Goal: Task Accomplishment & Management: Complete application form

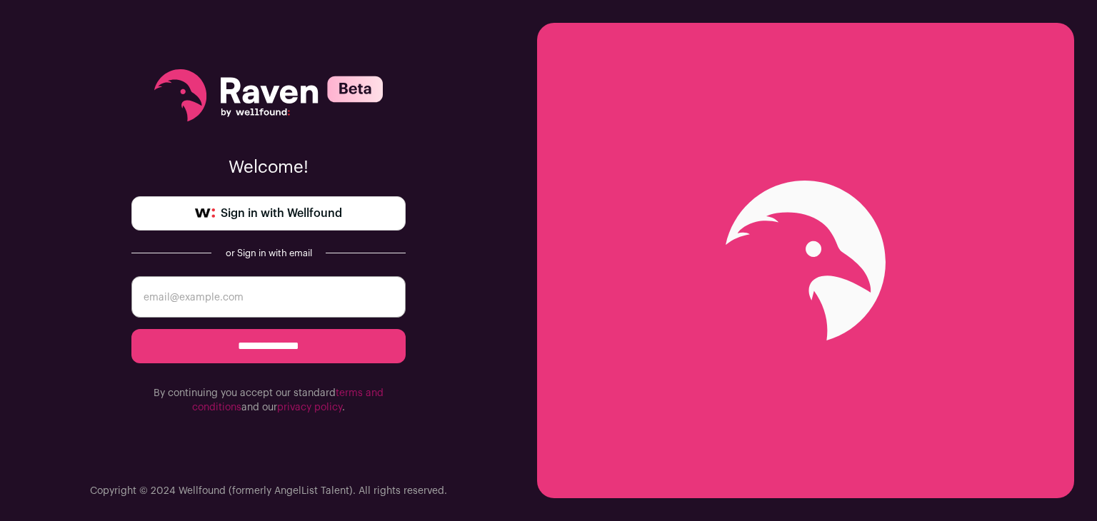
click at [268, 218] on span "Sign in with Wellfound" at bounding box center [281, 213] width 121 height 17
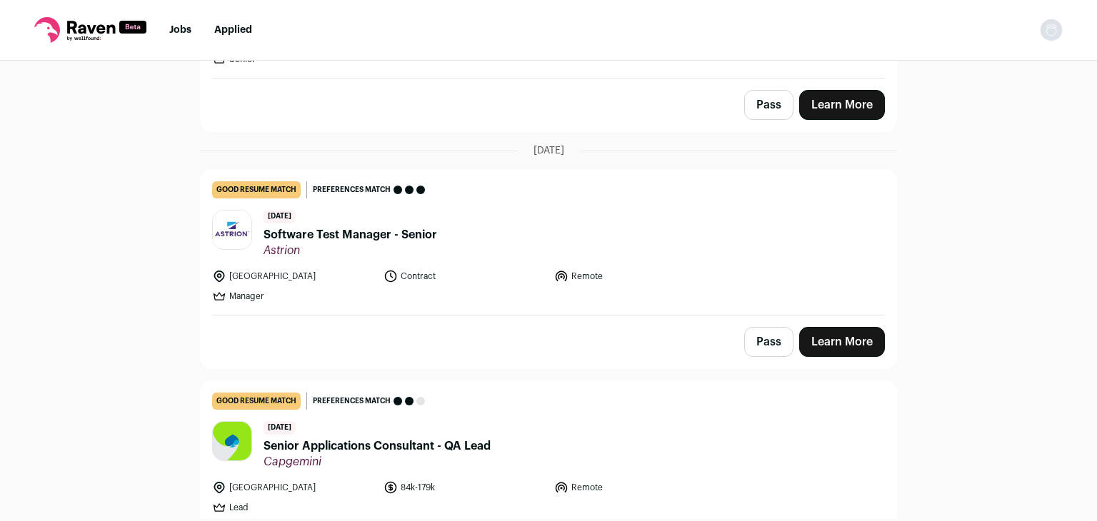
scroll to position [274, 0]
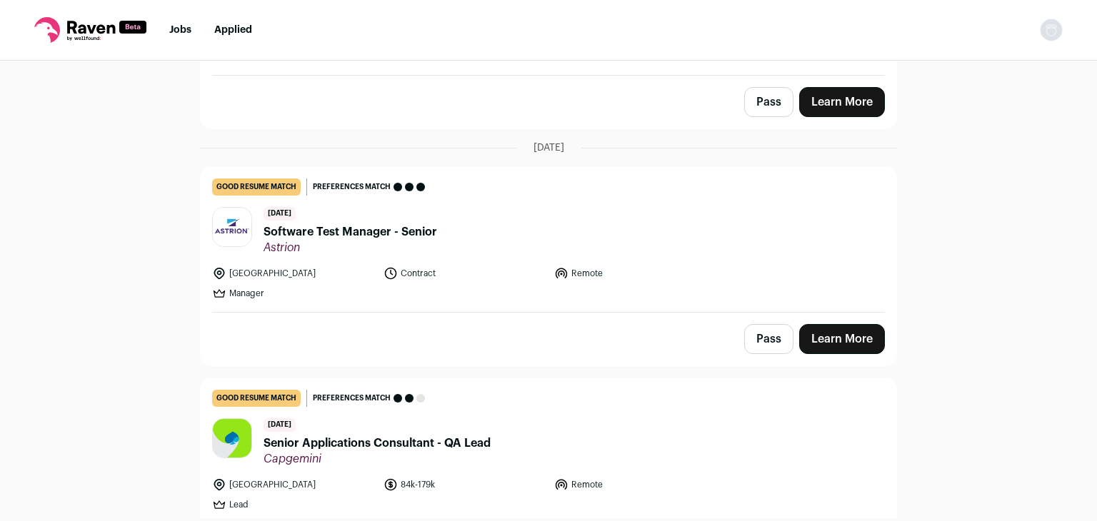
drag, startPoint x: 1081, startPoint y: 452, endPoint x: 1078, endPoint y: 468, distance: 16.1
click at [1078, 468] on div "Top job picks for you 3 results Hide jobs missing dealbreakers? August 18th, 20…" at bounding box center [548, 290] width 1097 height 459
click at [326, 444] on span "Senior Applications Consultant - QA Lead" at bounding box center [377, 443] width 227 height 17
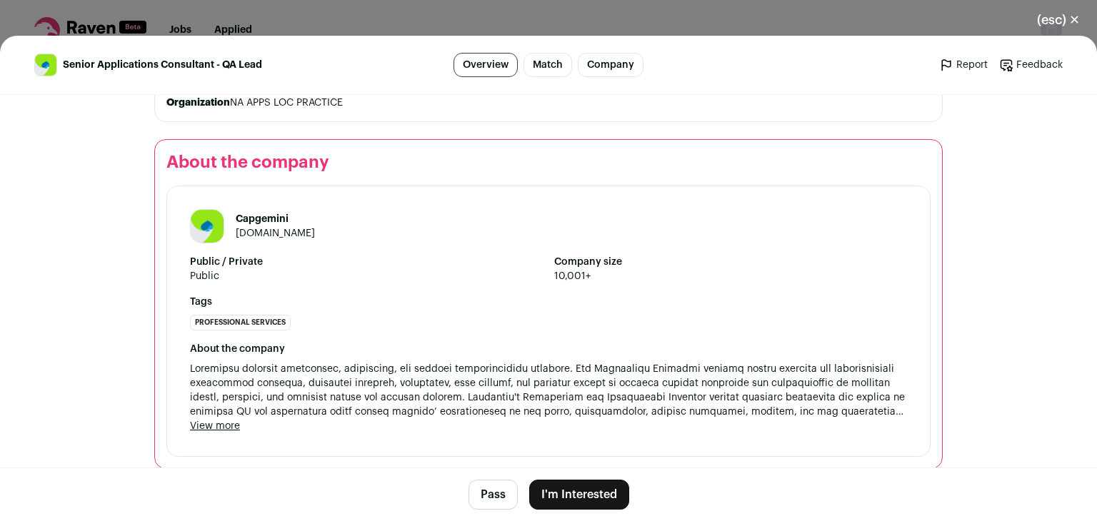
scroll to position [1956, 0]
click at [546, 495] on button "I'm Interested" at bounding box center [579, 495] width 100 height 30
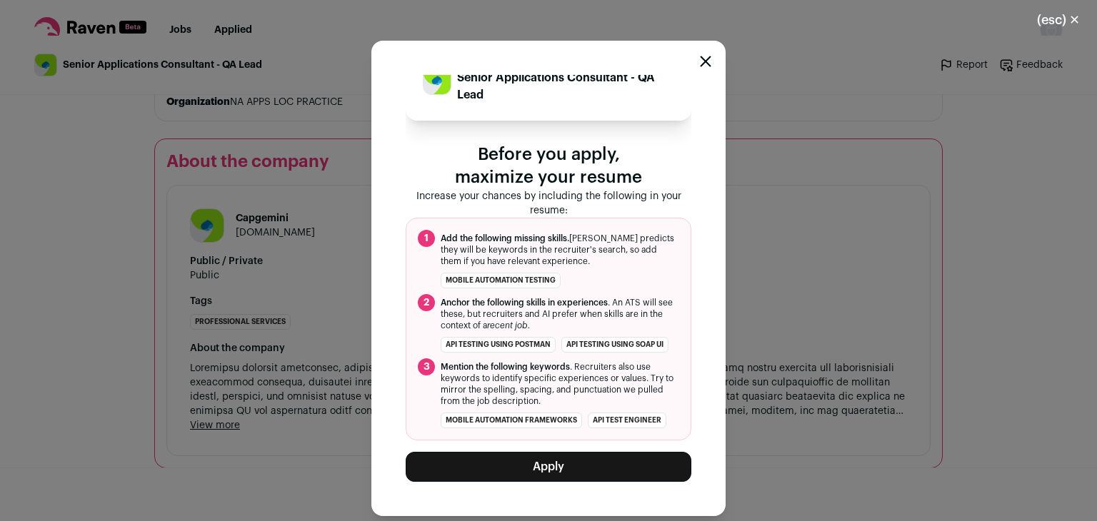
scroll to position [55, 0]
click at [563, 466] on button "Apply" at bounding box center [549, 467] width 286 height 30
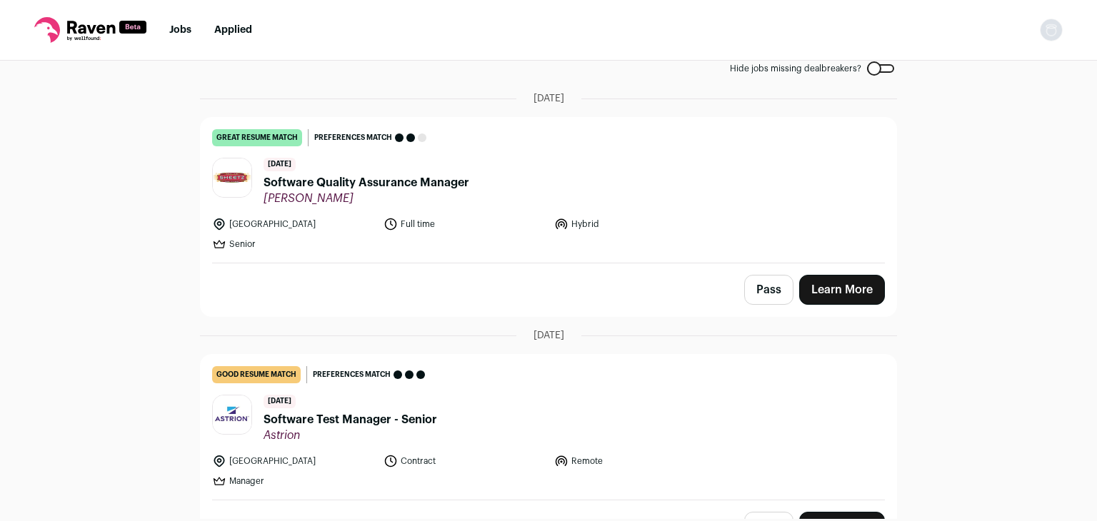
scroll to position [120, 0]
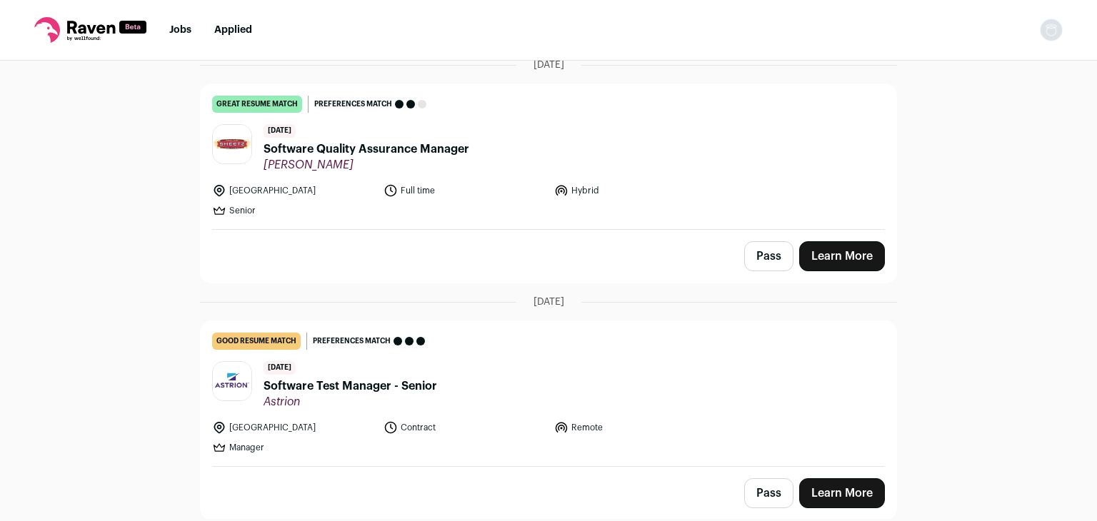
click at [348, 388] on span "Software Test Manager - Senior" at bounding box center [351, 386] width 174 height 17
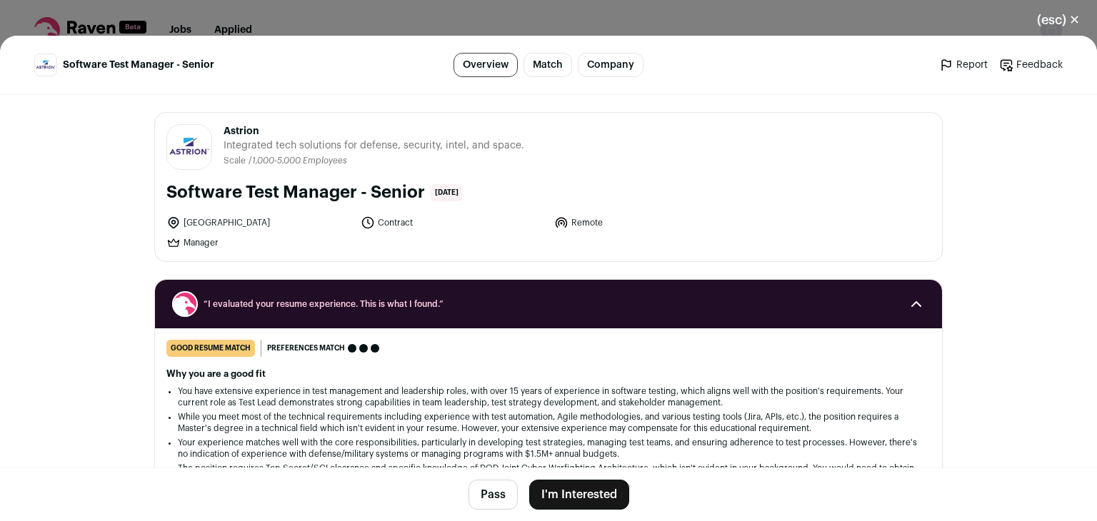
click at [1007, 410] on main "Software Test Manager - Senior Overview Match Company Report Feedback Report Fe…" at bounding box center [548, 279] width 1097 height 486
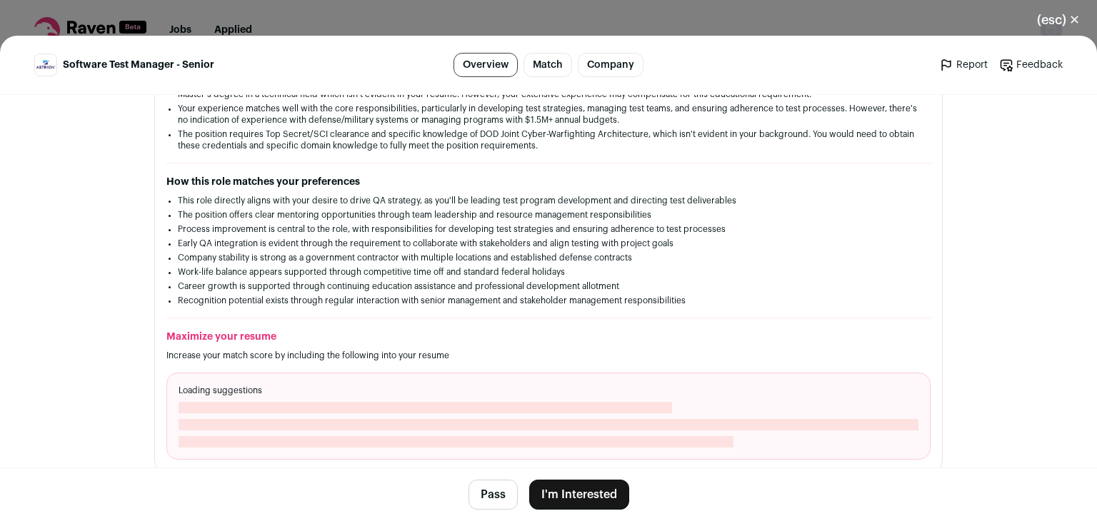
scroll to position [331, 0]
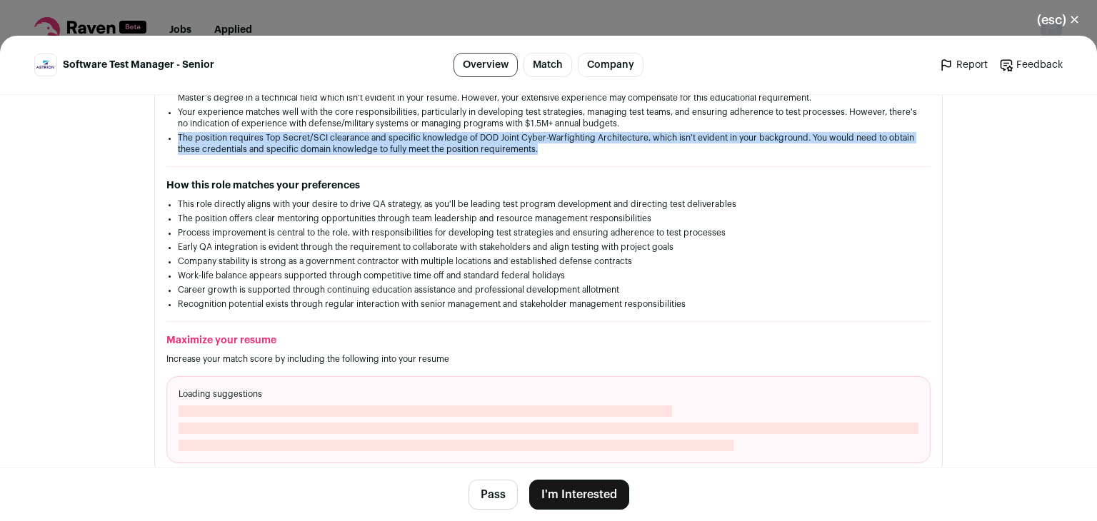
drag, startPoint x: 1085, startPoint y: 167, endPoint x: 1083, endPoint y: 127, distance: 40.1
click at [1083, 127] on main "Software Test Manager - Senior Overview Match Company Report Feedback Report Fe…" at bounding box center [548, 279] width 1097 height 486
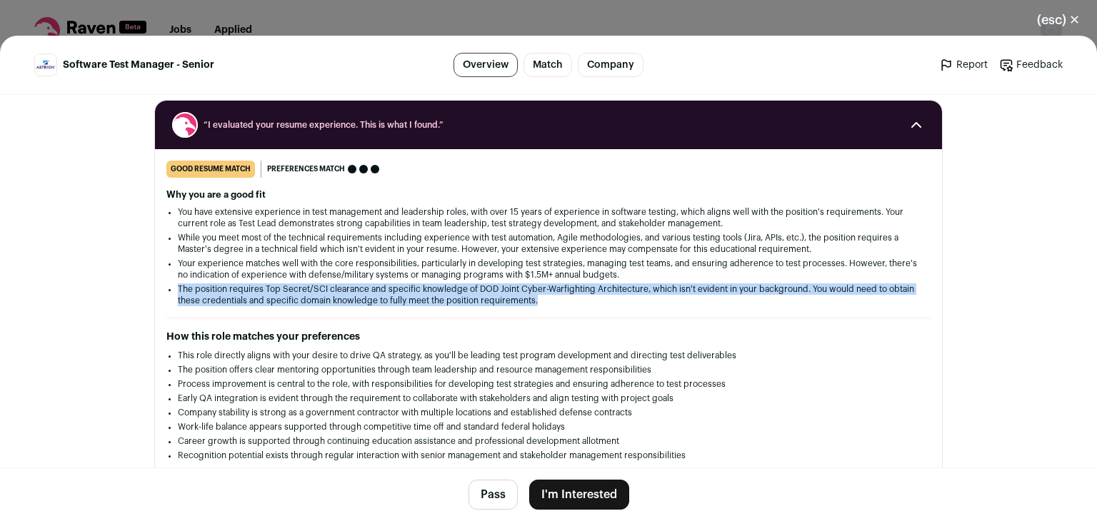
scroll to position [183, 0]
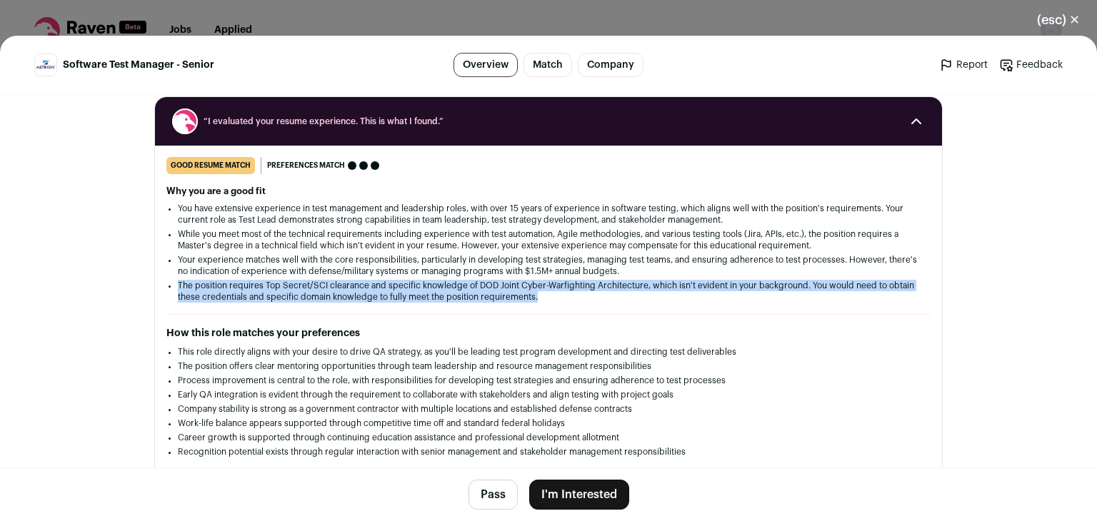
click at [559, 501] on button "I'm Interested" at bounding box center [579, 495] width 100 height 30
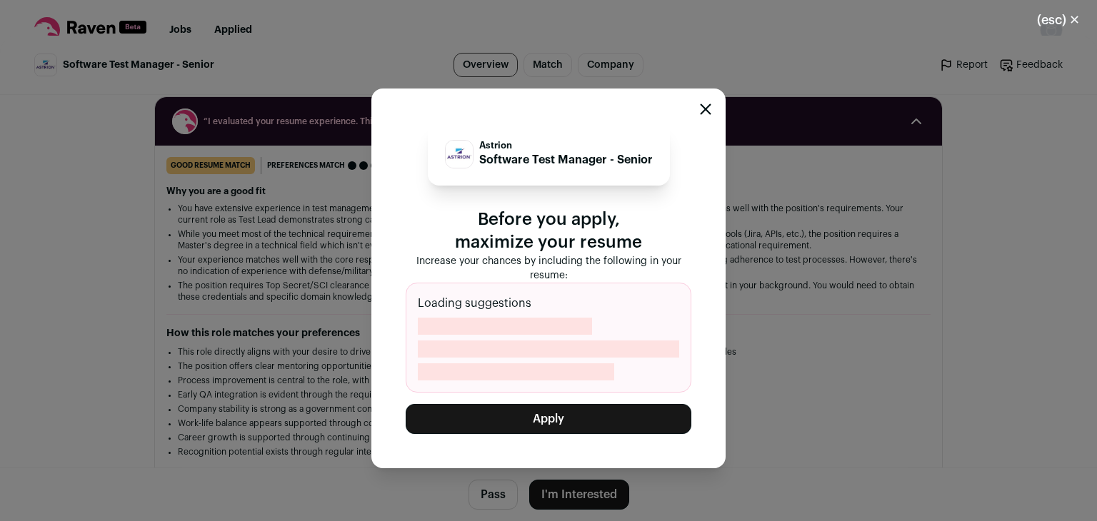
click at [531, 310] on div "Loading suggestions" at bounding box center [549, 338] width 286 height 110
click at [524, 342] on span "Close modal via background" at bounding box center [548, 349] width 261 height 17
click at [513, 333] on span "Close modal via background" at bounding box center [505, 326] width 174 height 17
click at [534, 424] on button "Apply" at bounding box center [549, 419] width 286 height 30
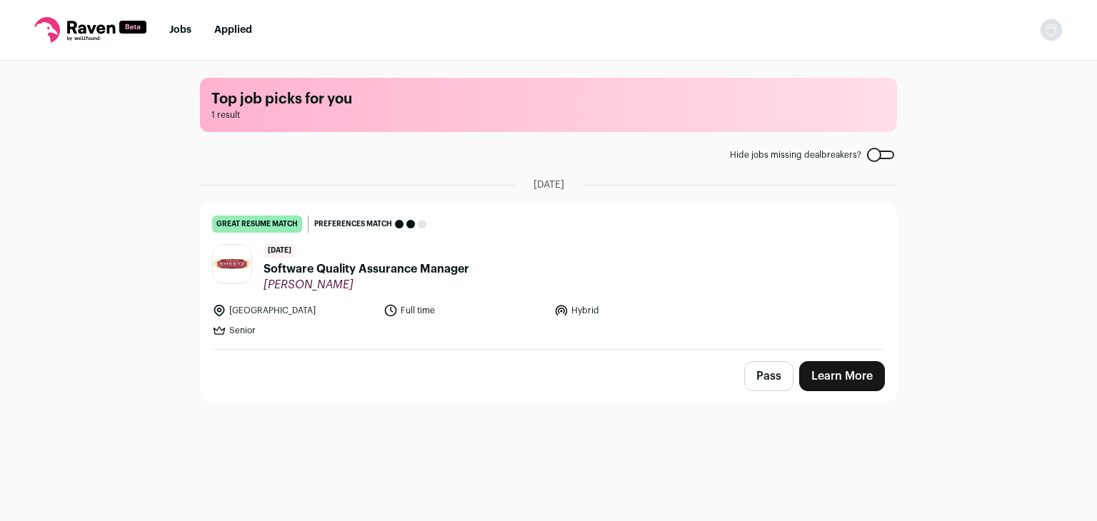
drag, startPoint x: 1077, startPoint y: 163, endPoint x: 1074, endPoint y: 437, distance: 274.3
click at [1074, 437] on div "Top job picks for you 1 result Hide jobs missing dealbreakers? August 18th, 202…" at bounding box center [548, 290] width 1097 height 459
click at [1054, 409] on div "Top job picks for you 1 result Hide jobs missing dealbreakers? August 18th, 202…" at bounding box center [548, 290] width 1097 height 459
click at [759, 378] on button "Pass" at bounding box center [768, 376] width 49 height 30
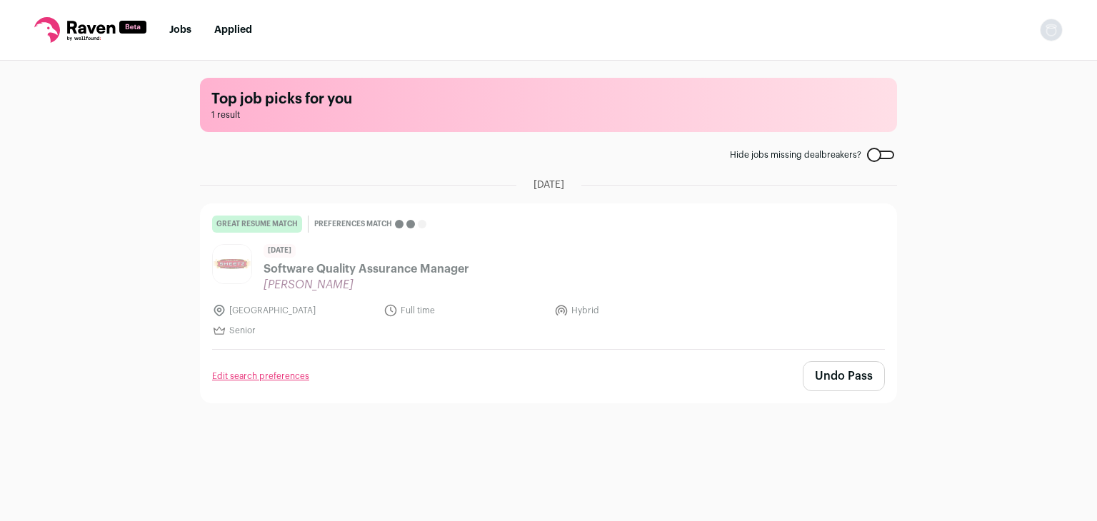
click at [875, 378] on button "Undo Pass" at bounding box center [844, 376] width 82 height 30
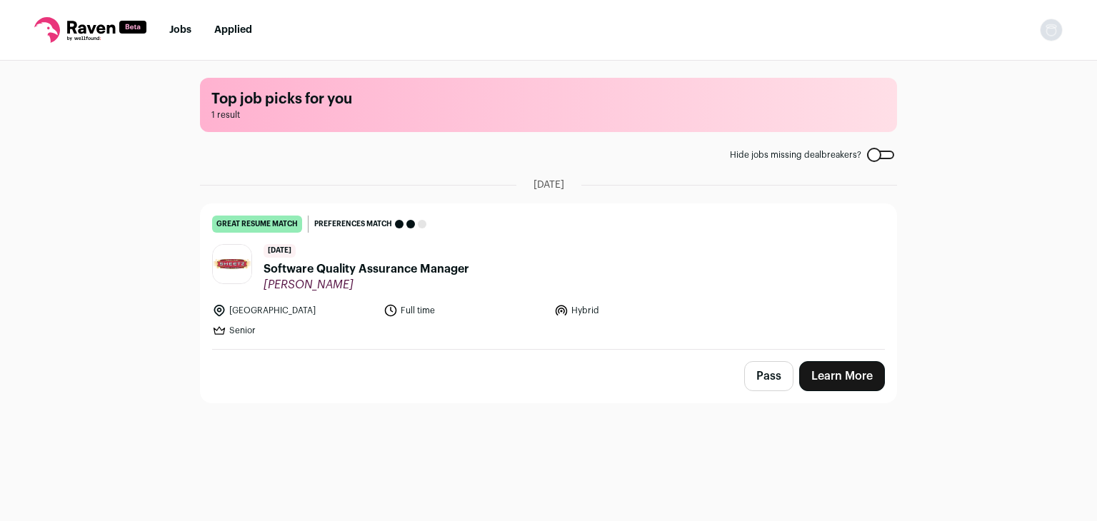
click at [179, 29] on link "Jobs" at bounding box center [180, 30] width 22 height 10
click at [1012, 335] on div "Top job picks for you 1 result Hide jobs missing dealbreakers? [DATE] great res…" at bounding box center [548, 290] width 1097 height 459
drag, startPoint x: 1012, startPoint y: 335, endPoint x: 1009, endPoint y: 543, distance: 207.9
drag, startPoint x: 1009, startPoint y: 543, endPoint x: 686, endPoint y: 401, distance: 352.1
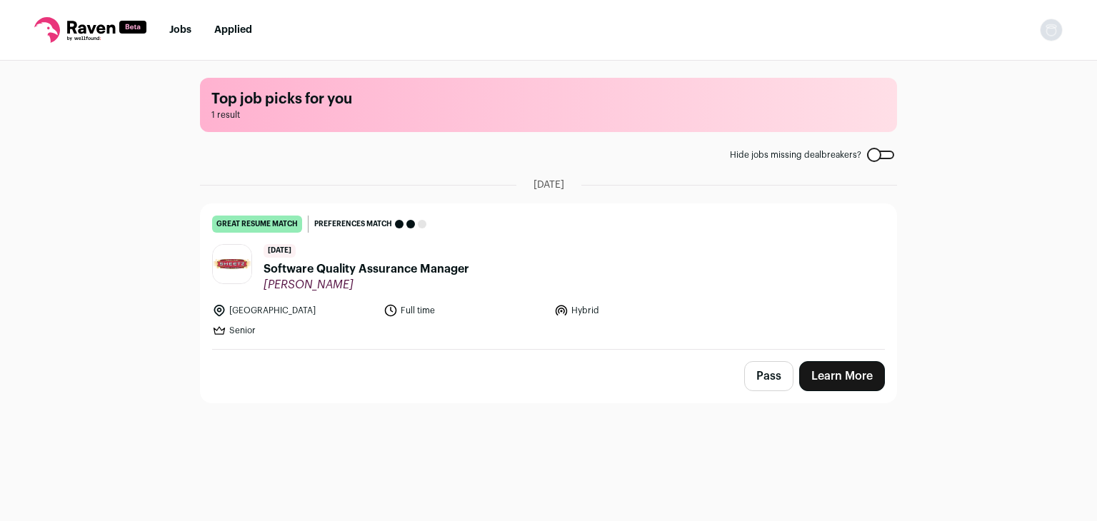
click at [686, 401] on div "Pass Learn More" at bounding box center [549, 376] width 696 height 53
click at [824, 374] on link "Learn More" at bounding box center [842, 376] width 86 height 30
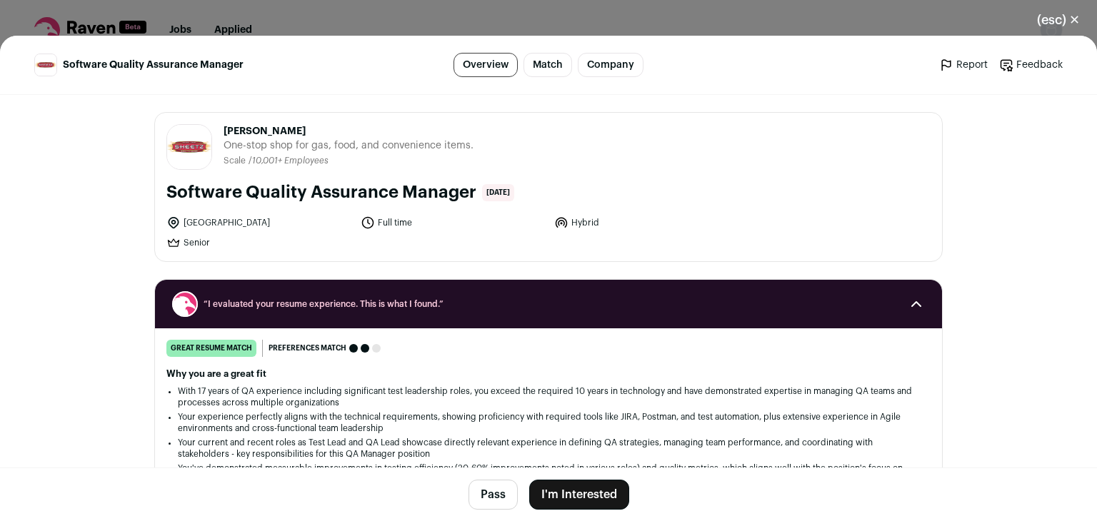
click at [1078, 19] on button "(esc) ✕" at bounding box center [1058, 19] width 77 height 31
